Goal: Browse casually

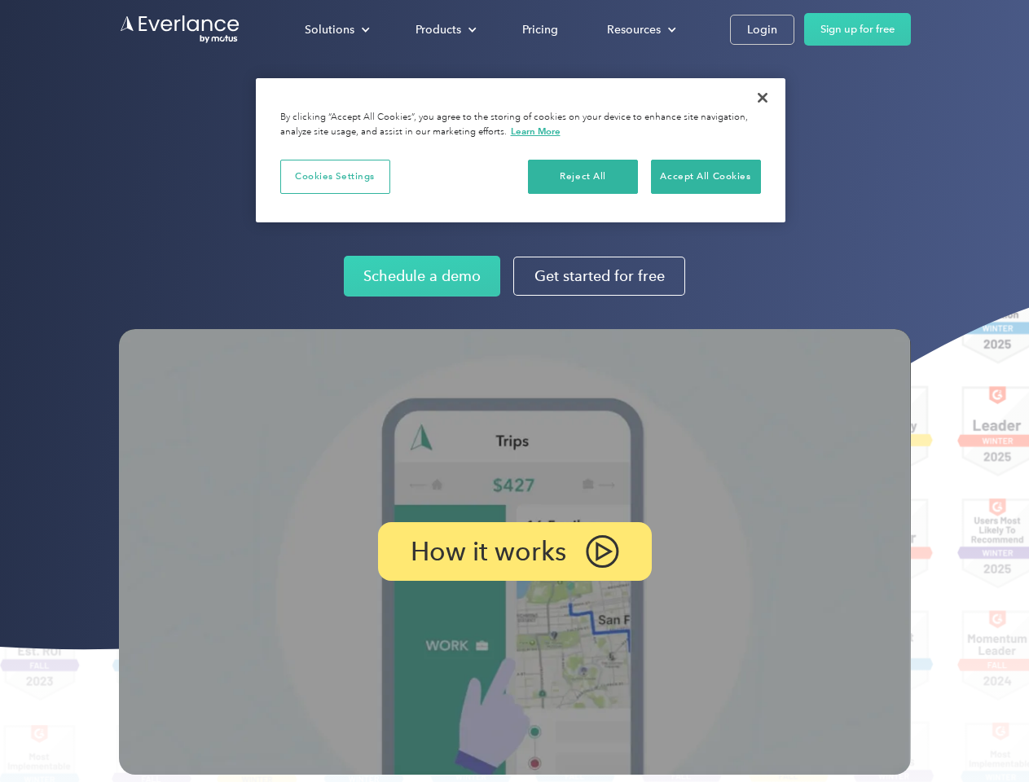
click at [514, 391] on img at bounding box center [515, 552] width 792 height 446
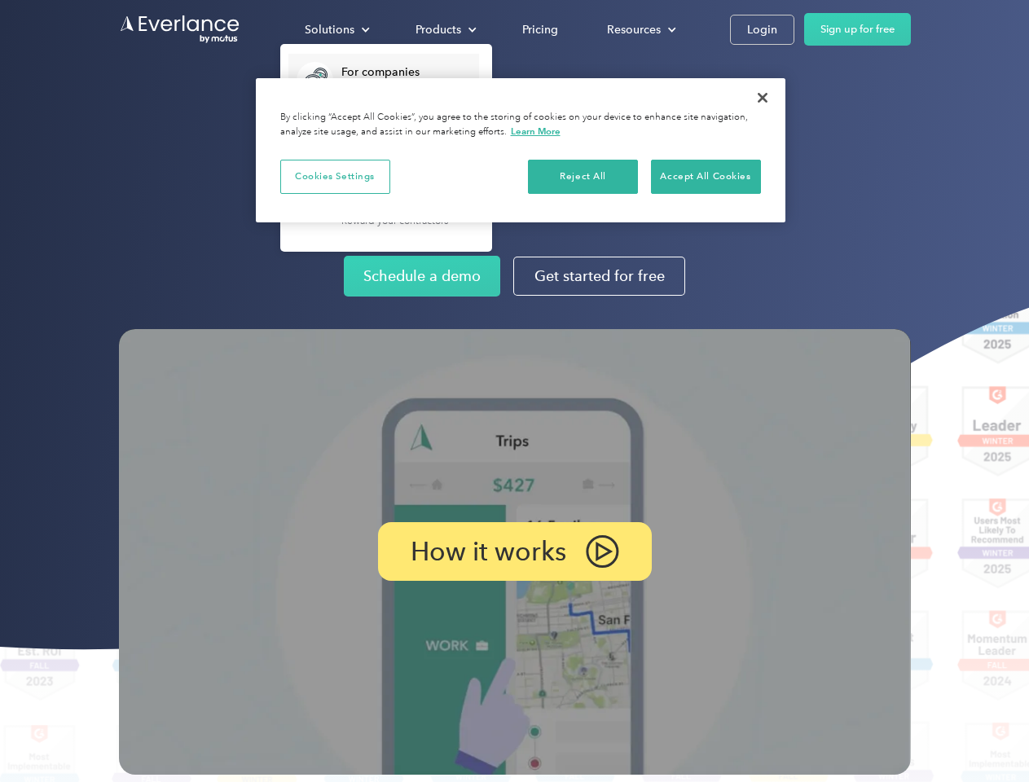
click at [336, 29] on div "Solutions" at bounding box center [330, 30] width 50 height 20
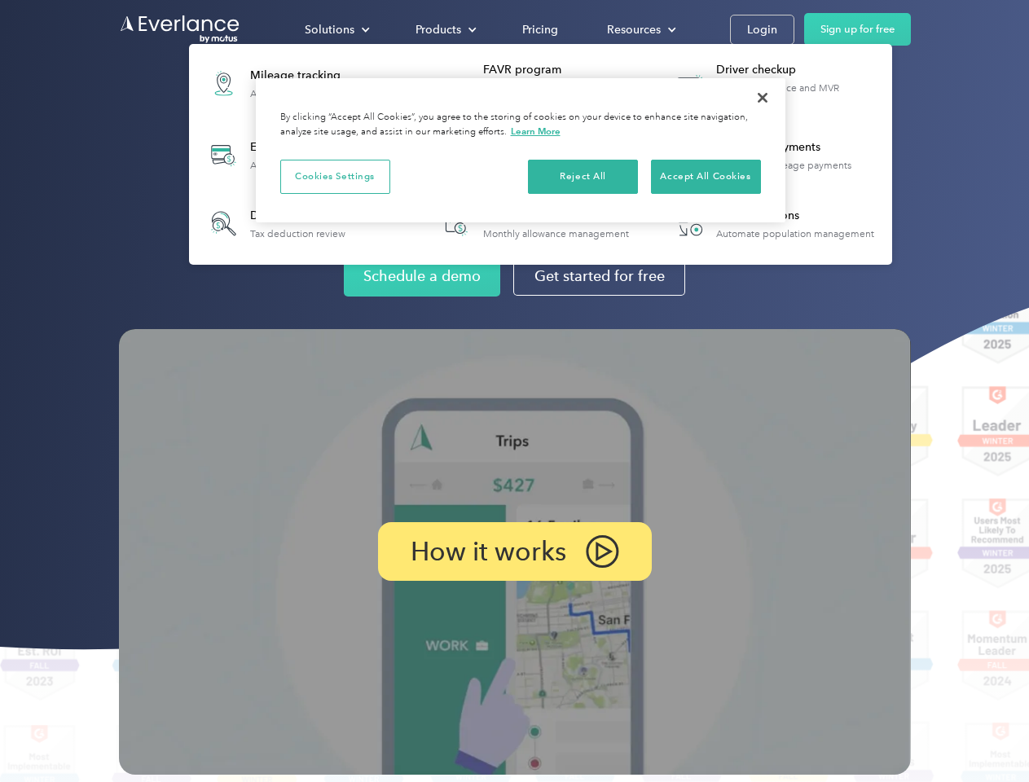
click at [444, 29] on div "Products" at bounding box center [438, 30] width 46 height 20
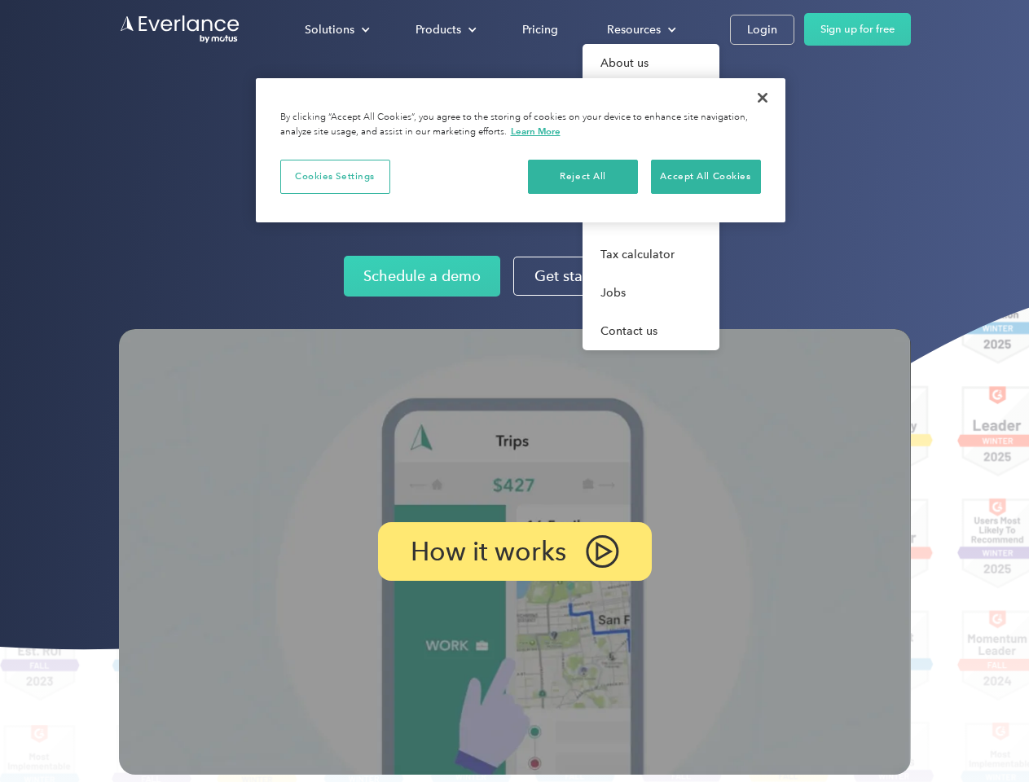
click at [639, 29] on div "Resources" at bounding box center [634, 30] width 54 height 20
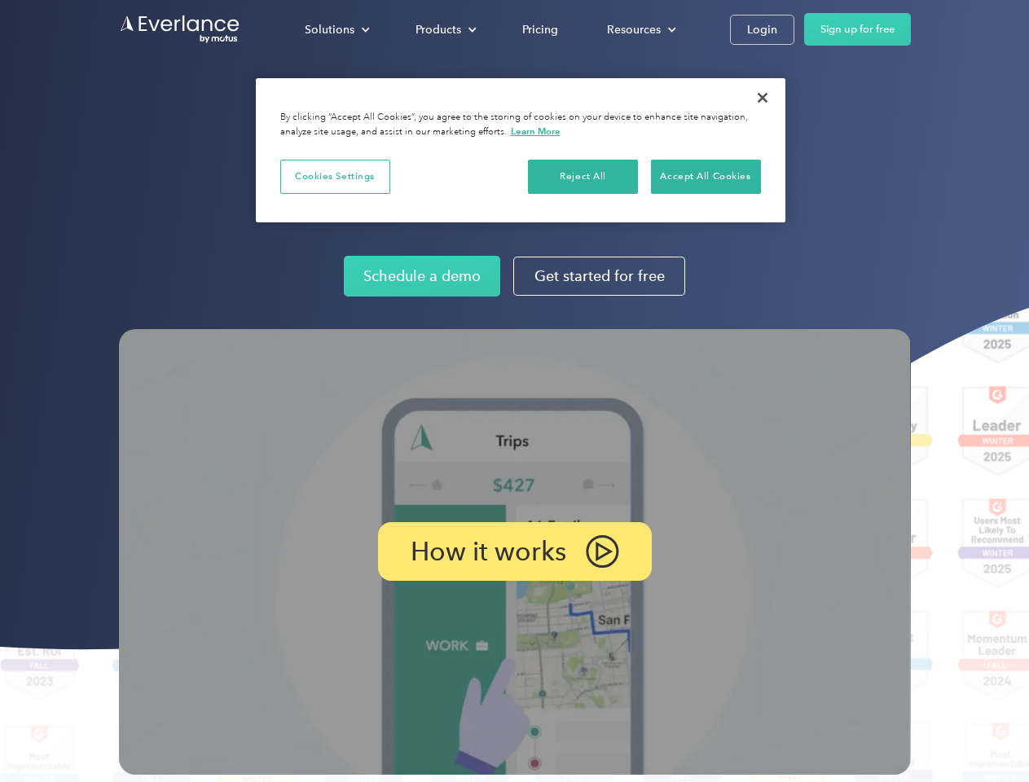
click at [514, 551] on p "How it works" at bounding box center [489, 552] width 156 height 20
click at [335, 176] on button "Cookies Settings" at bounding box center [335, 177] width 110 height 34
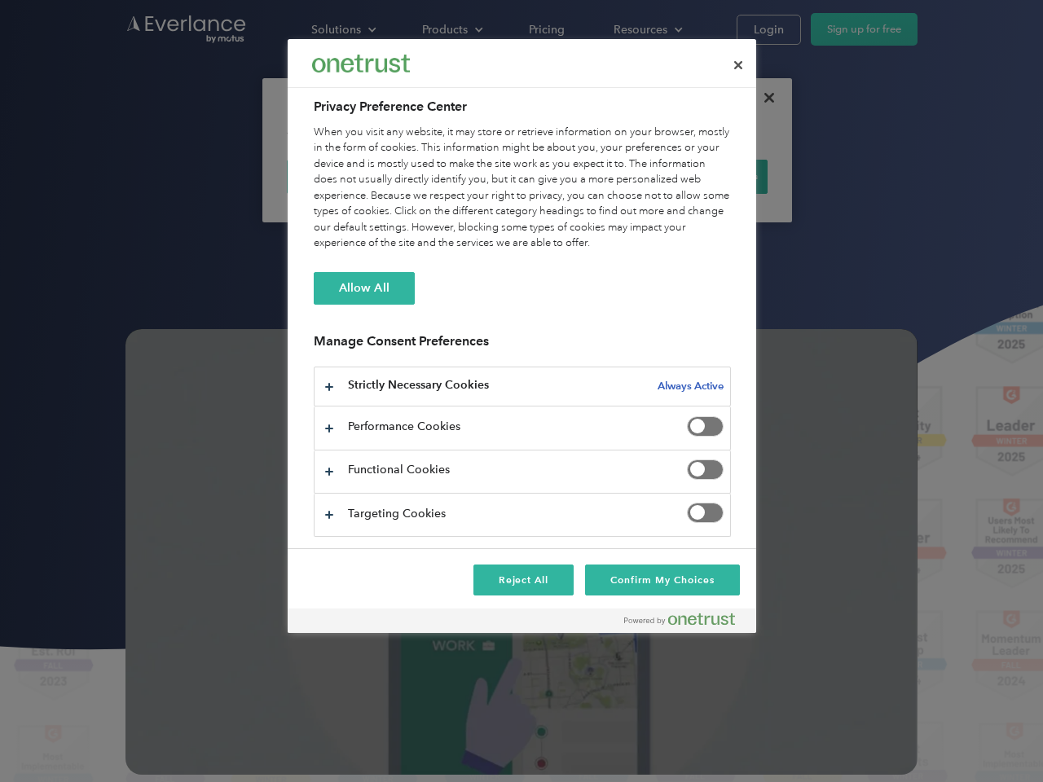
click at [583, 176] on div "When you visit any website, it may store or retrieve information on your browse…" at bounding box center [522, 188] width 417 height 127
click at [705, 176] on div "When you visit any website, it may store or retrieve information on your browse…" at bounding box center [522, 188] width 417 height 127
click at [762, 98] on div at bounding box center [521, 391] width 1043 height 782
